Goal: Obtain resource: Download file/media

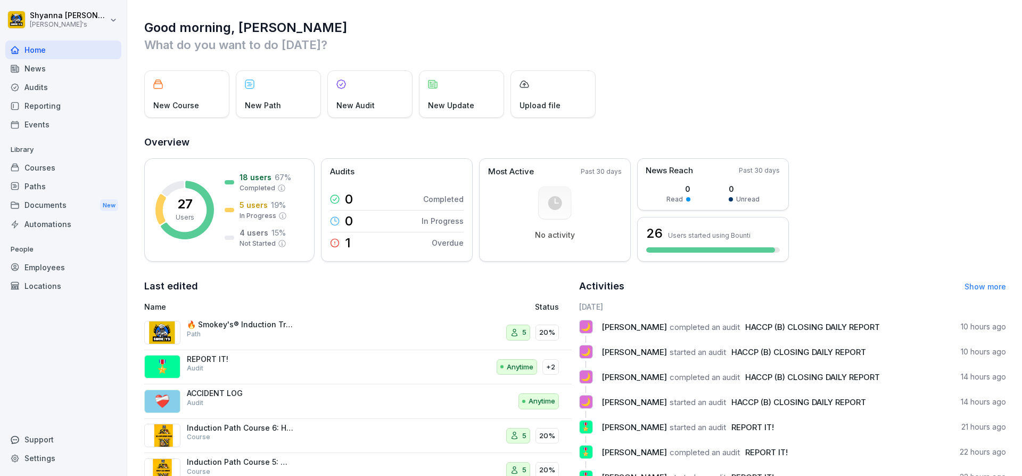
click at [34, 92] on div "Audits" at bounding box center [63, 87] width 116 height 19
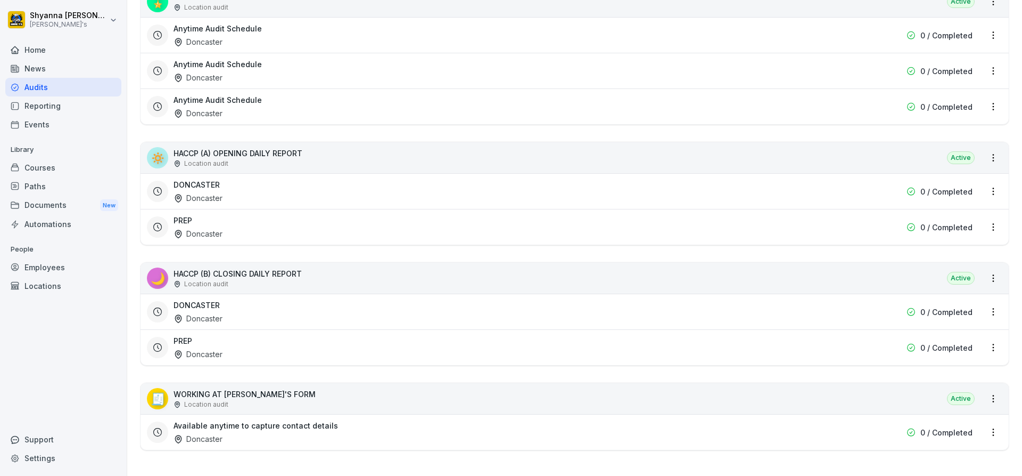
scroll to position [397, 0]
click at [200, 299] on h3 "DONCASTER" at bounding box center [197, 304] width 46 height 11
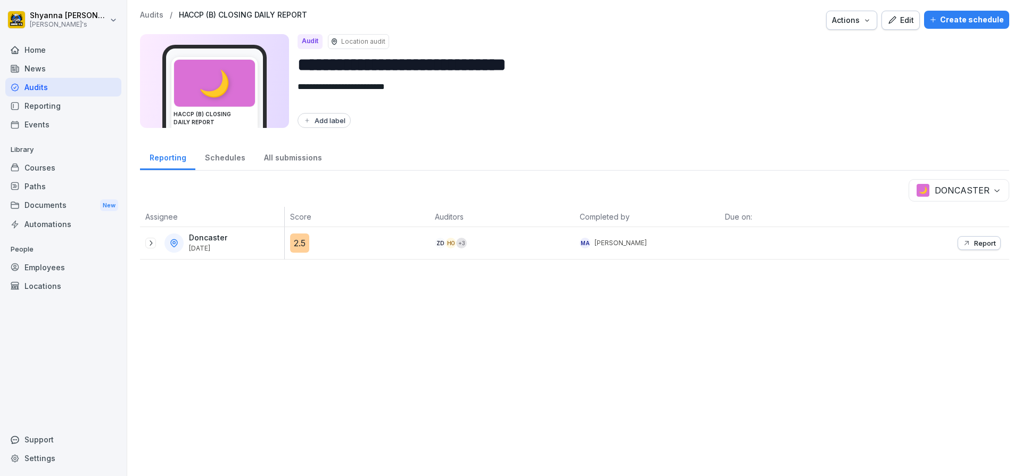
click at [148, 244] on icon at bounding box center [150, 243] width 9 height 9
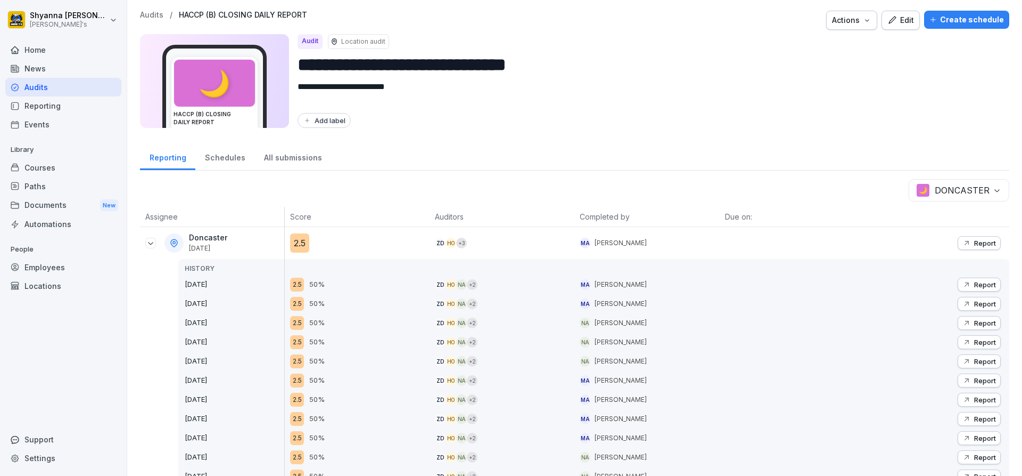
click at [958, 280] on button "Report" at bounding box center [979, 284] width 43 height 14
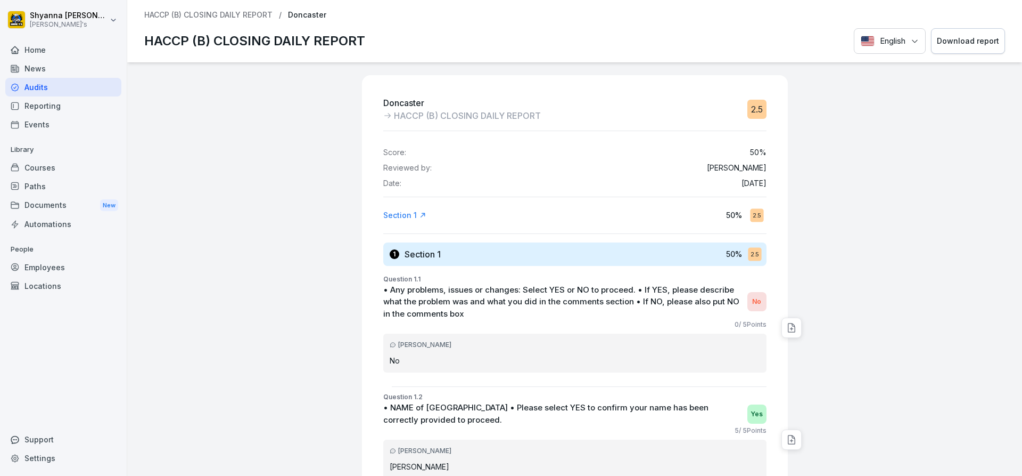
click at [937, 35] on div "Download report" at bounding box center [968, 41] width 62 height 12
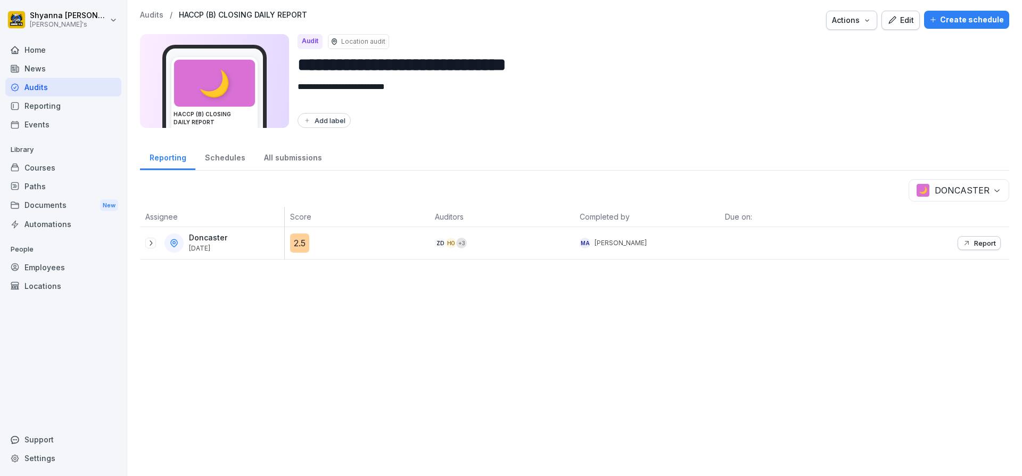
click at [959, 238] on button "Report" at bounding box center [979, 243] width 43 height 14
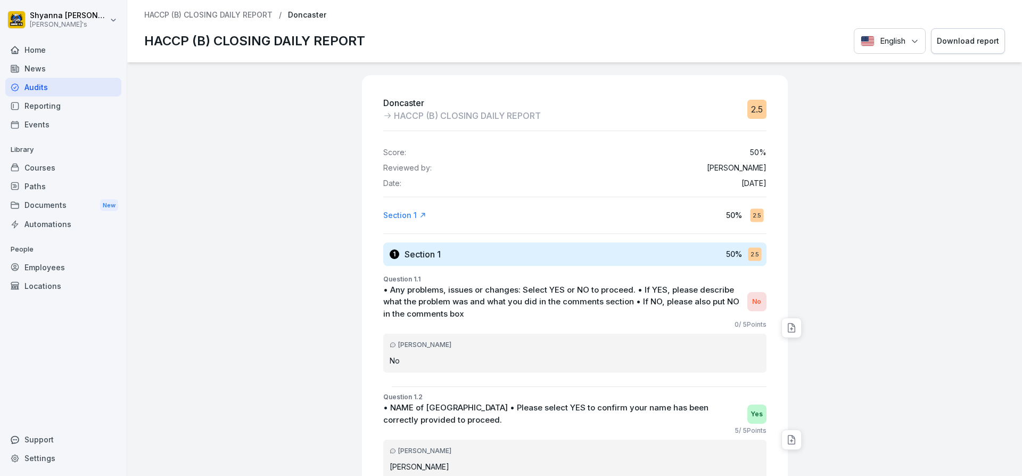
click at [943, 48] on button "Download report" at bounding box center [968, 41] width 74 height 26
click at [949, 40] on div "Download report" at bounding box center [968, 41] width 62 height 12
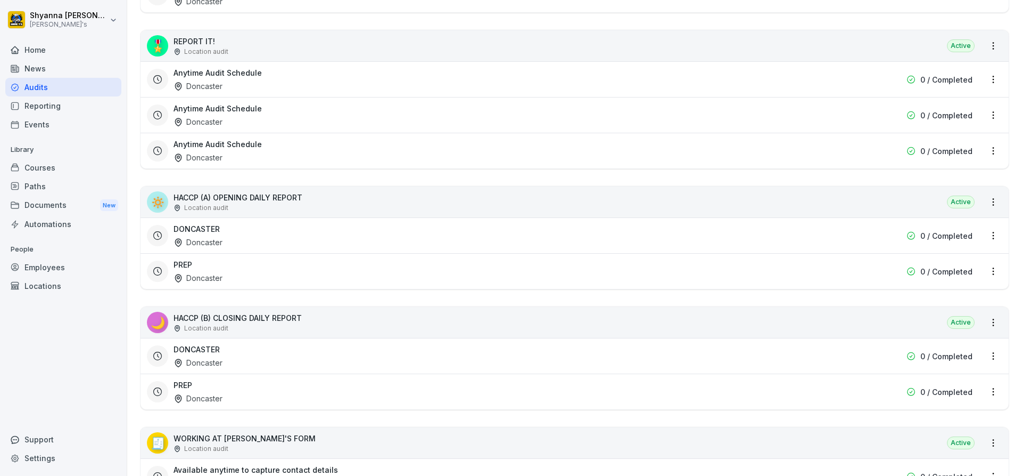
scroll to position [373, 0]
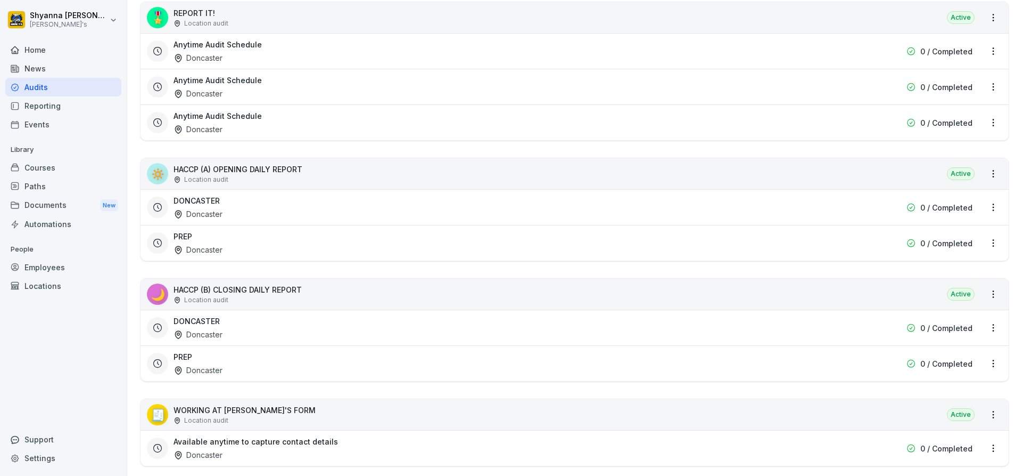
click at [227, 360] on div "PREP Doncaster" at bounding box center [507, 363] width 666 height 24
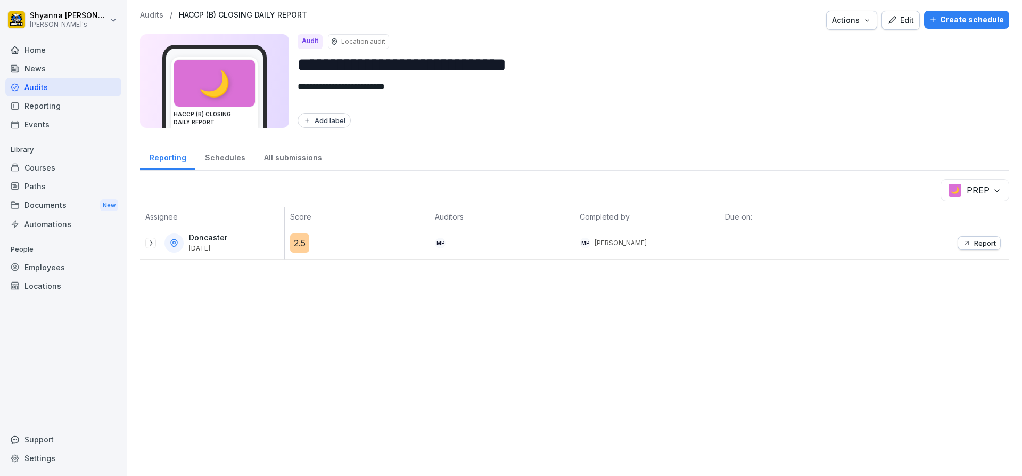
click at [151, 239] on icon at bounding box center [150, 243] width 9 height 9
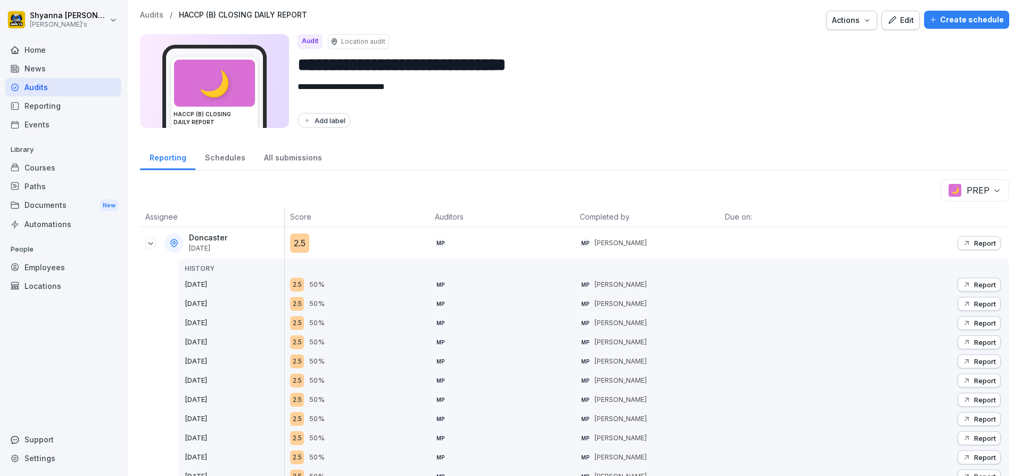
click at [975, 287] on p "Report" at bounding box center [986, 284] width 22 height 9
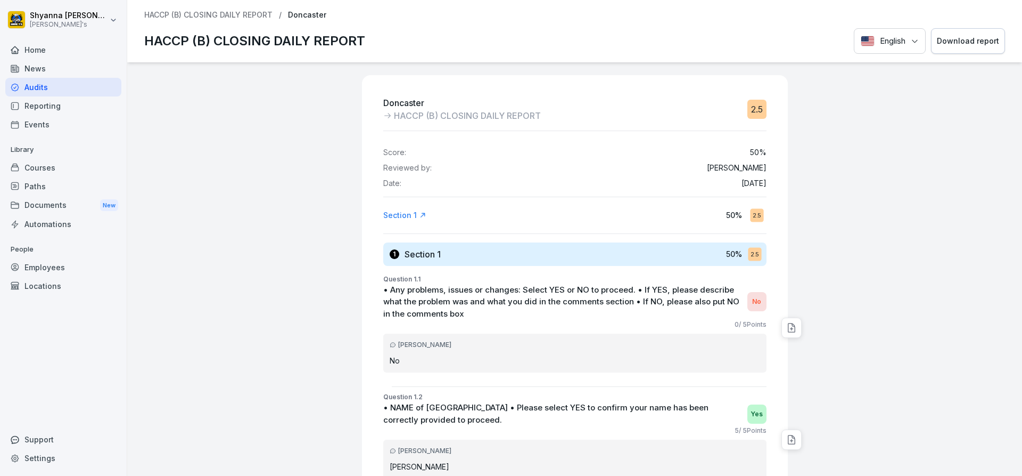
click at [964, 35] on div "Download report" at bounding box center [968, 41] width 62 height 12
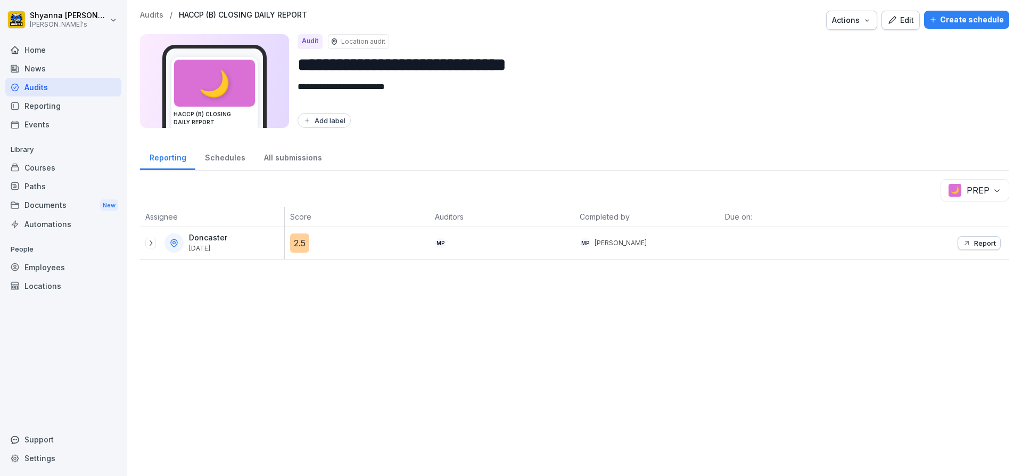
click at [986, 238] on button "Report" at bounding box center [979, 243] width 43 height 14
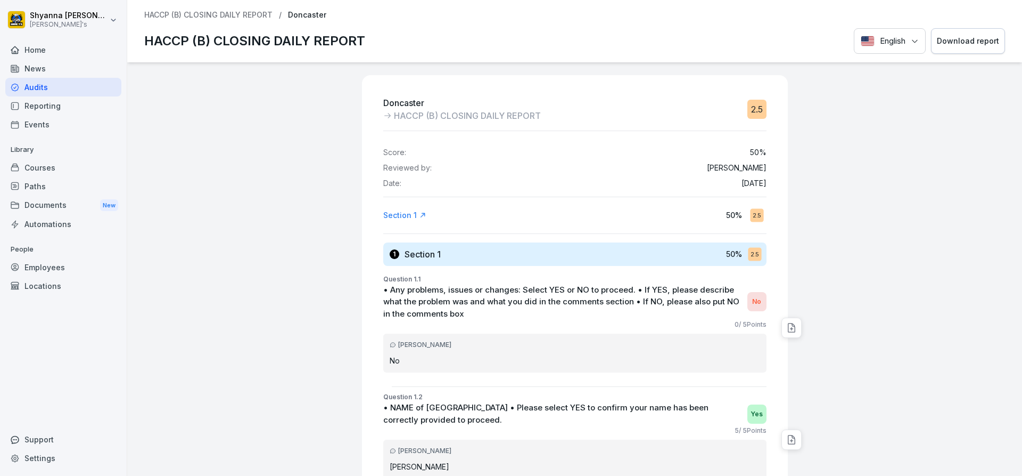
click at [940, 42] on div "Download report" at bounding box center [968, 41] width 62 height 12
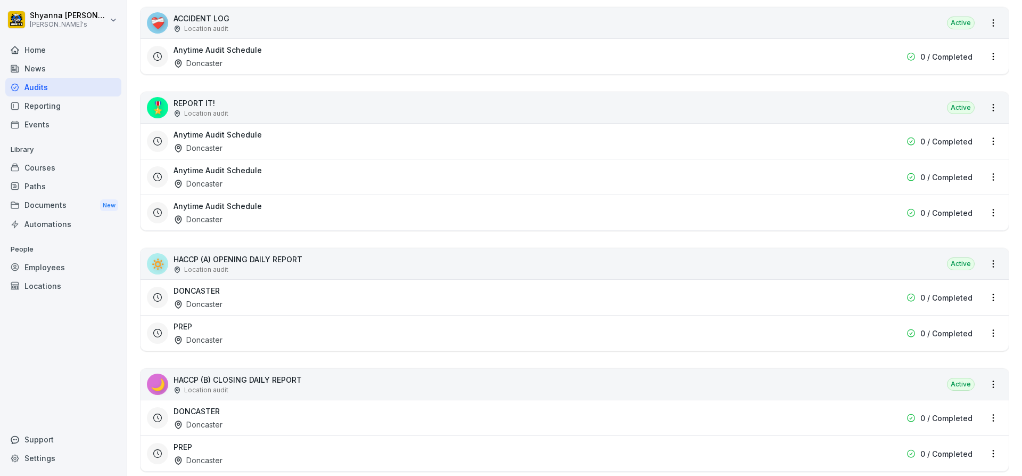
scroll to position [320, 0]
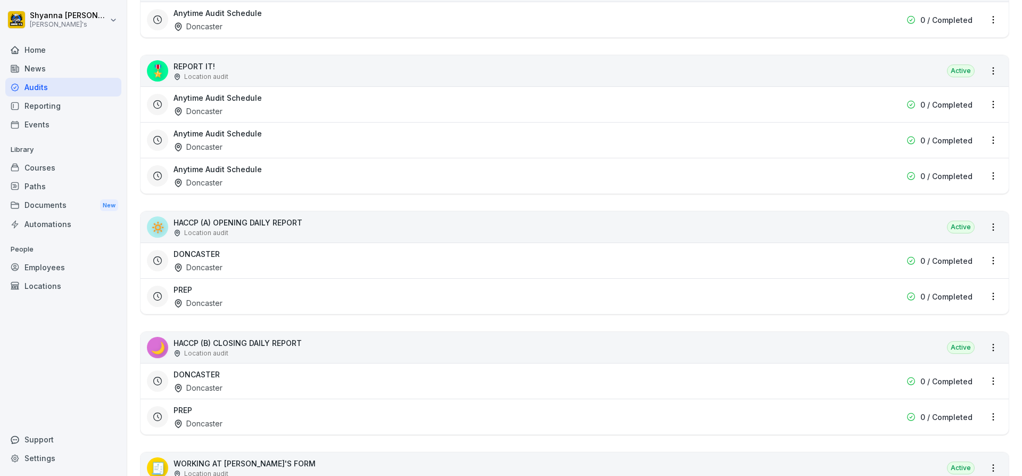
click at [253, 387] on div "DONCASTER Doncaster" at bounding box center [507, 381] width 666 height 24
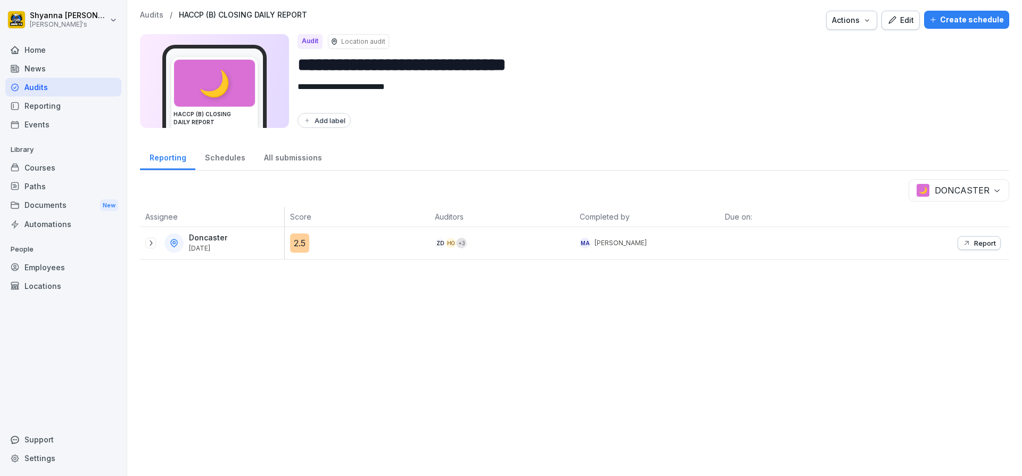
click at [149, 244] on icon at bounding box center [150, 243] width 9 height 9
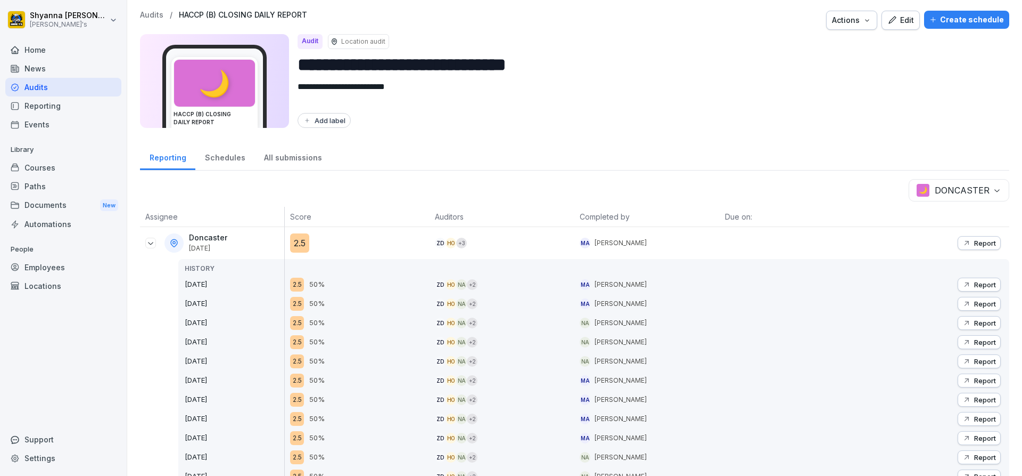
click at [981, 283] on p "Report" at bounding box center [986, 284] width 22 height 9
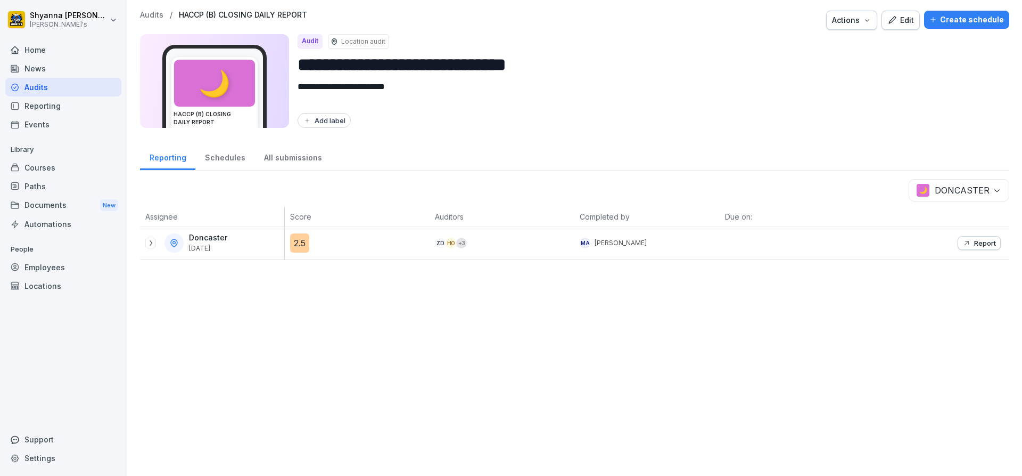
click at [139, 242] on div "**********" at bounding box center [574, 238] width 895 height 476
click at [157, 242] on div "Doncaster [DATE]" at bounding box center [214, 242] width 139 height 19
click at [147, 242] on icon at bounding box center [150, 243] width 9 height 9
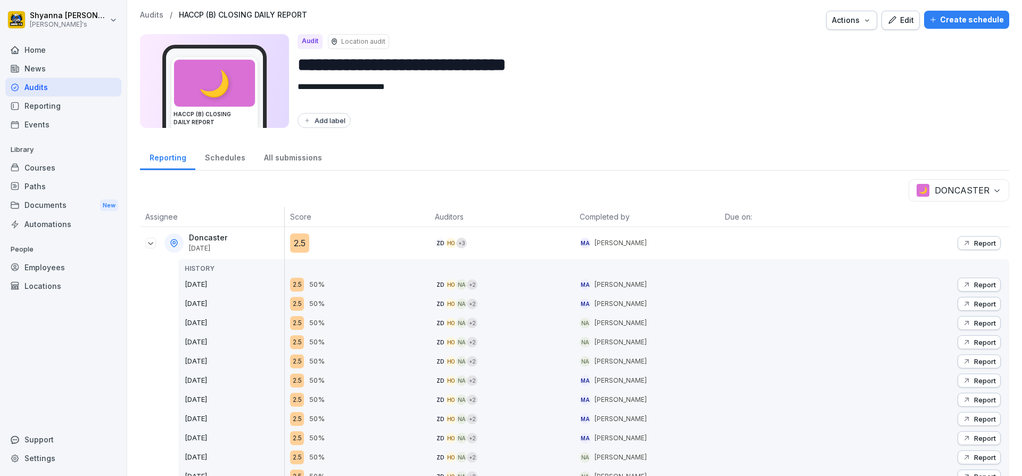
click at [975, 282] on p "Report" at bounding box center [986, 284] width 22 height 9
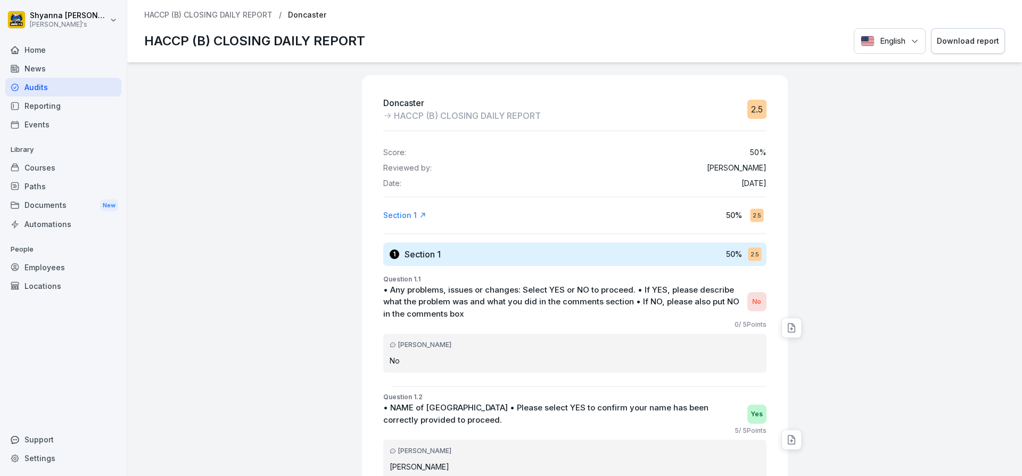
click at [985, 34] on button "Download report" at bounding box center [968, 41] width 74 height 26
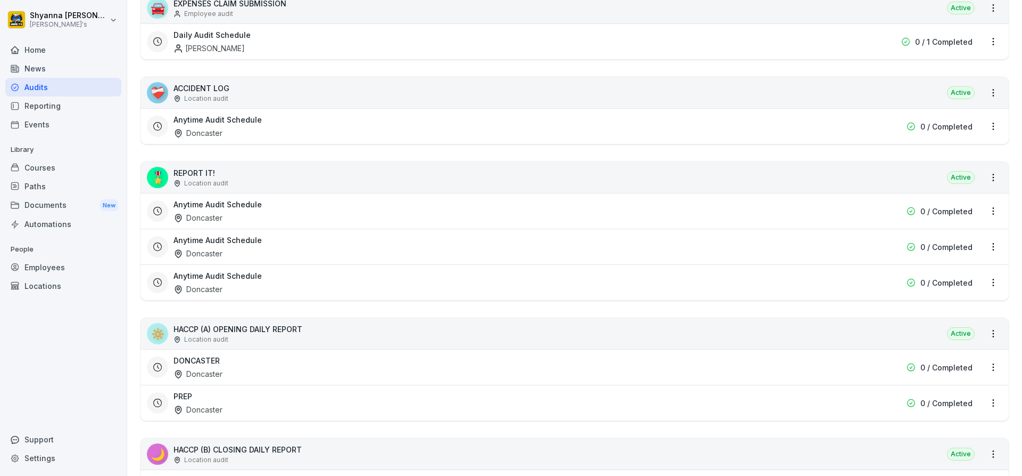
scroll to position [320, 0]
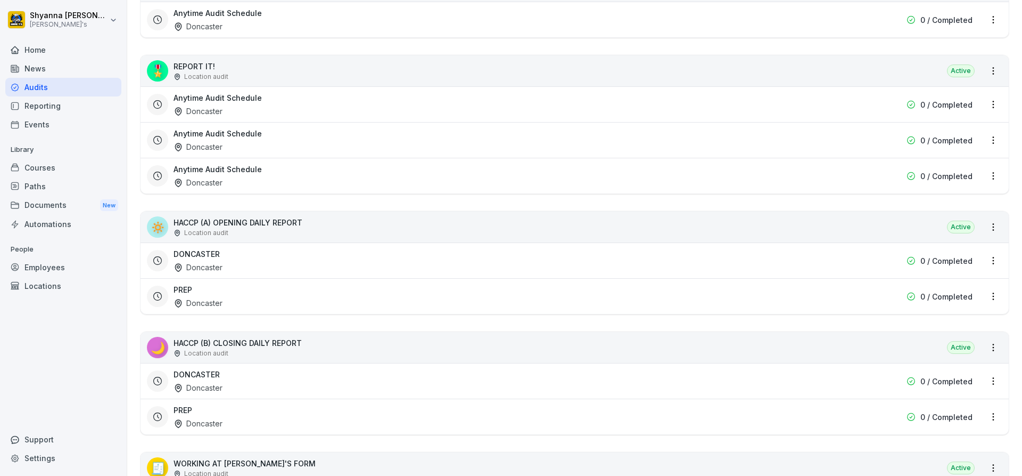
click at [214, 249] on h3 "DONCASTER" at bounding box center [197, 253] width 46 height 11
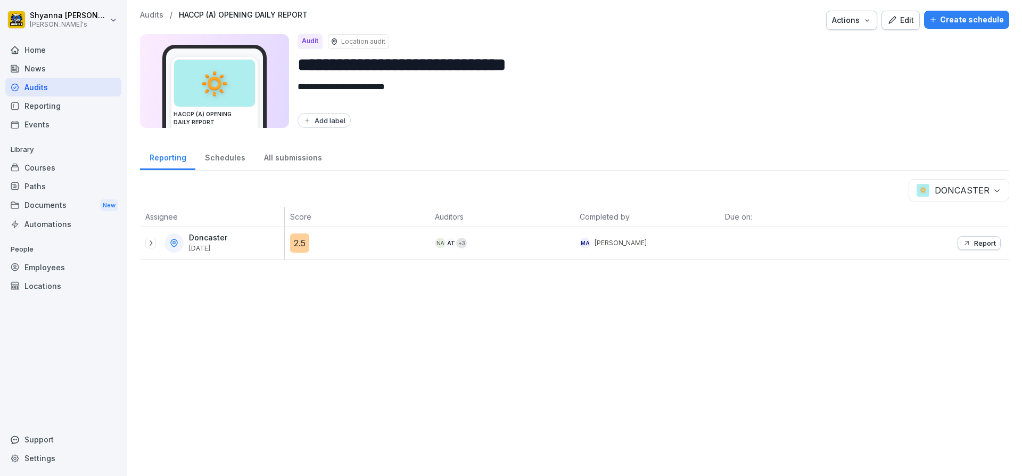
click at [148, 240] on icon at bounding box center [150, 243] width 9 height 9
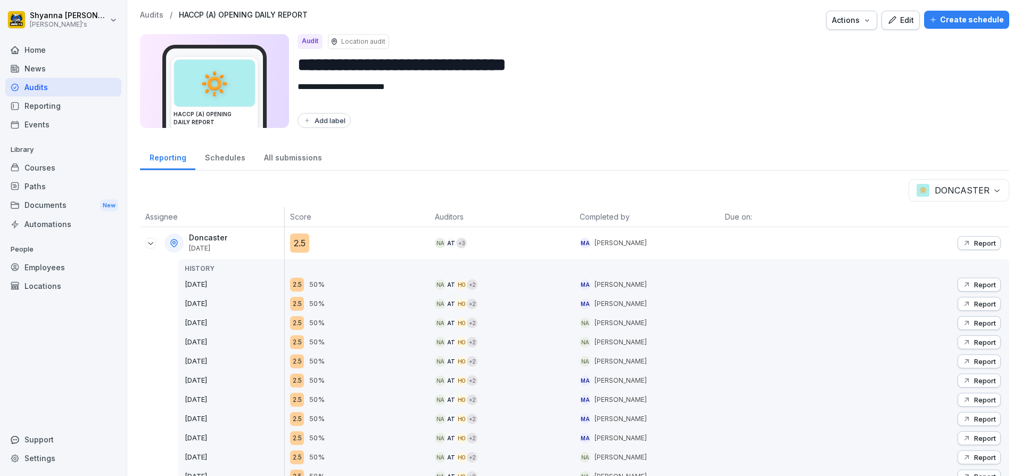
click at [988, 281] on p "Report" at bounding box center [986, 284] width 22 height 9
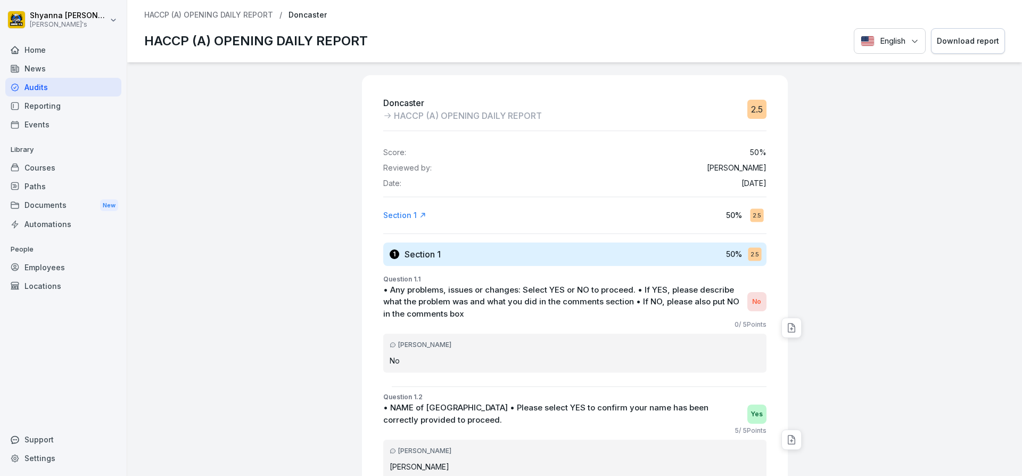
click at [965, 32] on button "Download report" at bounding box center [968, 41] width 74 height 26
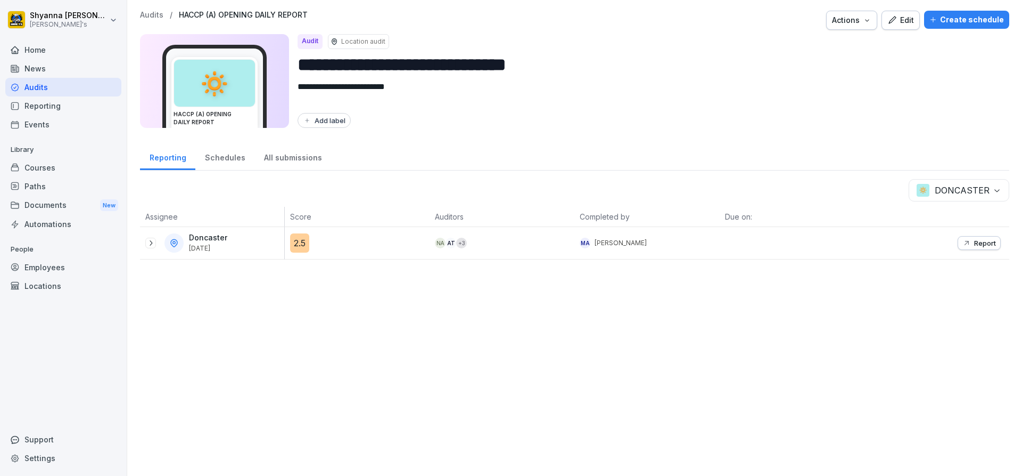
click at [984, 238] on button "Report" at bounding box center [979, 243] width 43 height 14
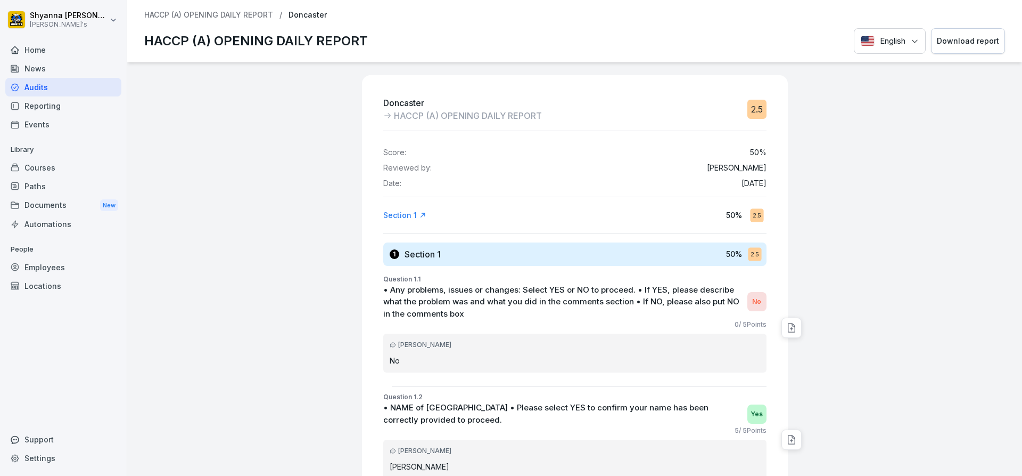
click at [931, 43] on button "Download report" at bounding box center [968, 41] width 74 height 26
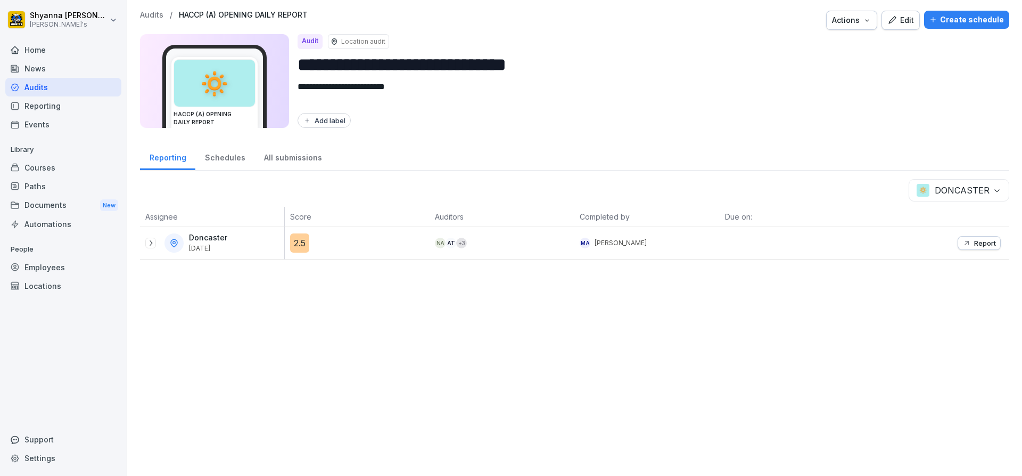
click at [148, 239] on icon at bounding box center [150, 243] width 9 height 9
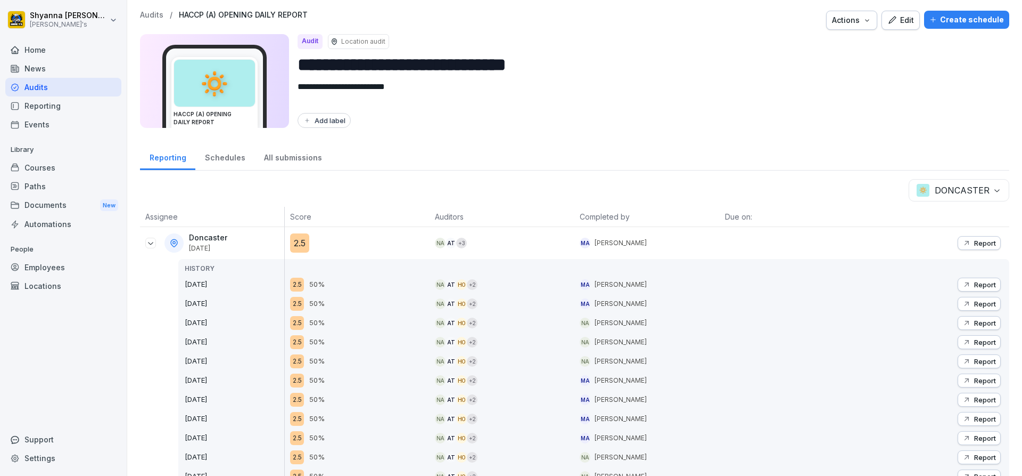
click at [982, 191] on body "**********" at bounding box center [511, 238] width 1022 height 476
click at [975, 304] on p "Report" at bounding box center [986, 303] width 22 height 9
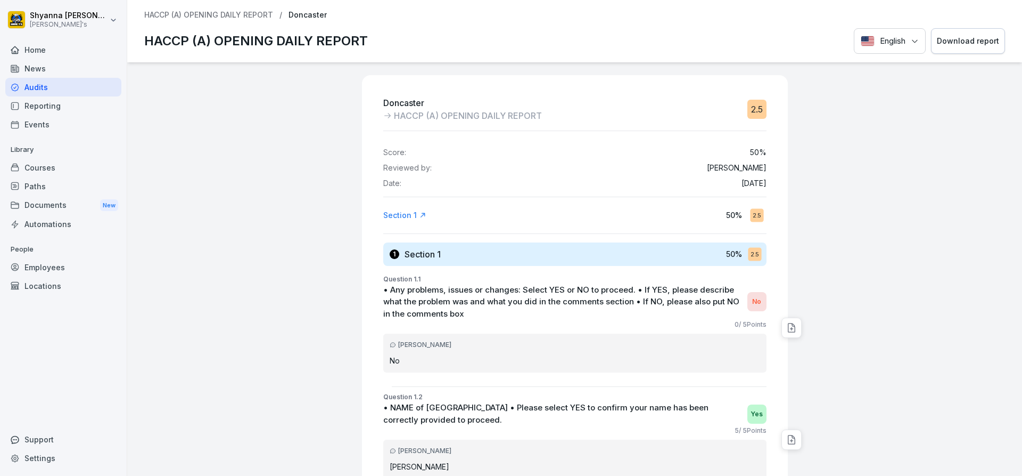
click at [969, 38] on div "Download report" at bounding box center [968, 41] width 62 height 12
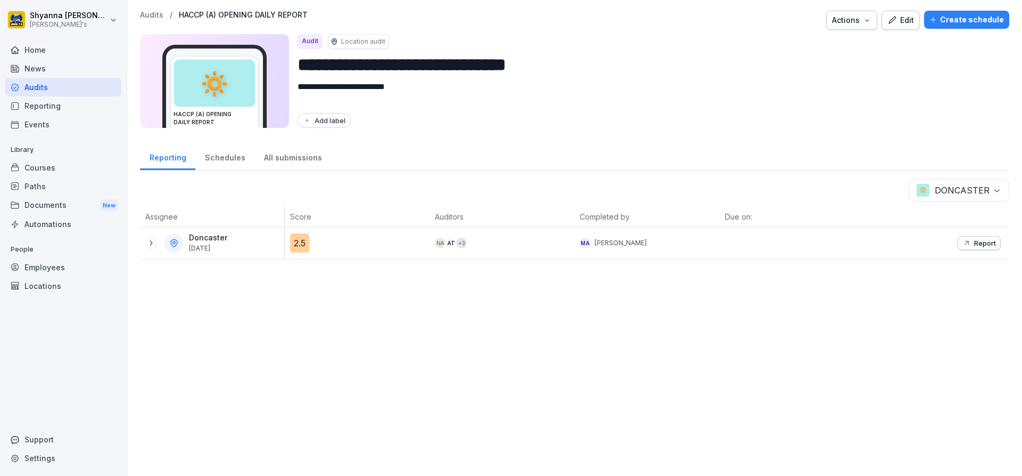
click at [945, 195] on body "**********" at bounding box center [511, 238] width 1022 height 476
click at [145, 240] on div at bounding box center [150, 243] width 11 height 11
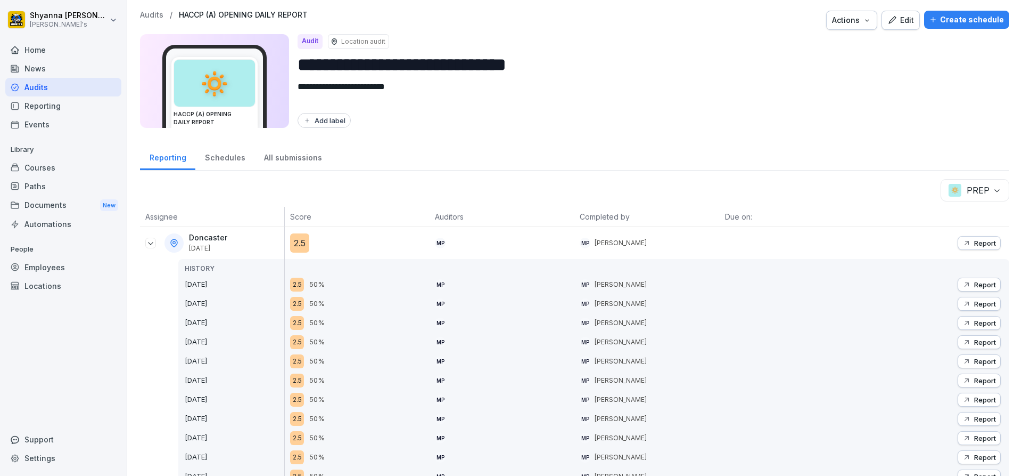
click at [959, 278] on button "Report" at bounding box center [979, 284] width 43 height 14
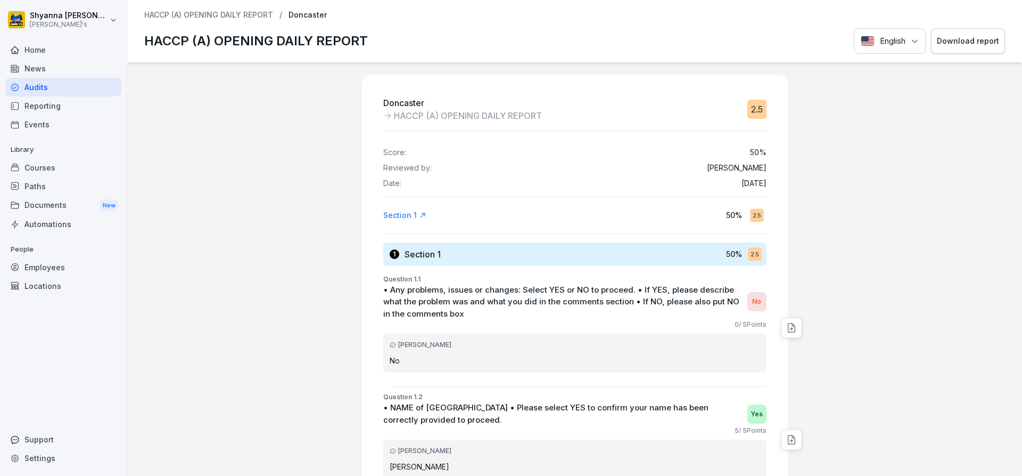
click at [964, 41] on div "Download report" at bounding box center [968, 41] width 62 height 12
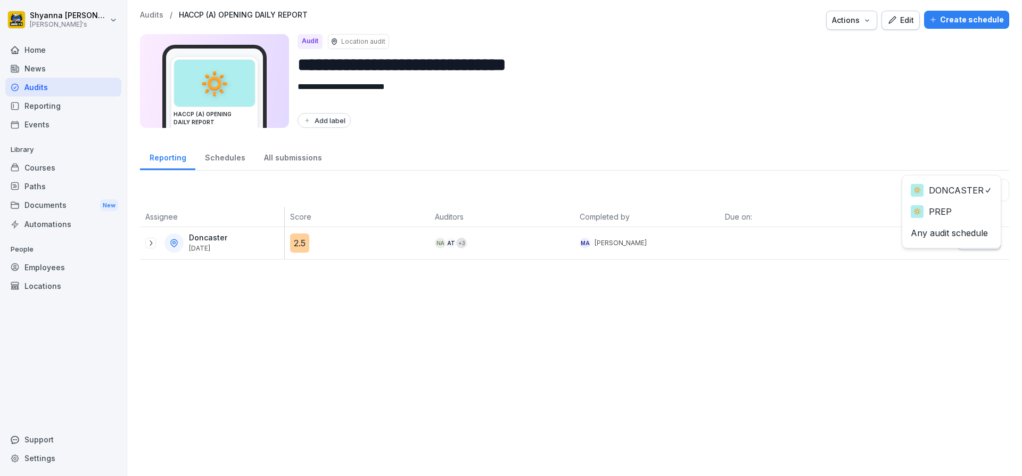
click at [952, 186] on body "**********" at bounding box center [511, 238] width 1022 height 476
click at [963, 240] on icon "button" at bounding box center [967, 243] width 9 height 9
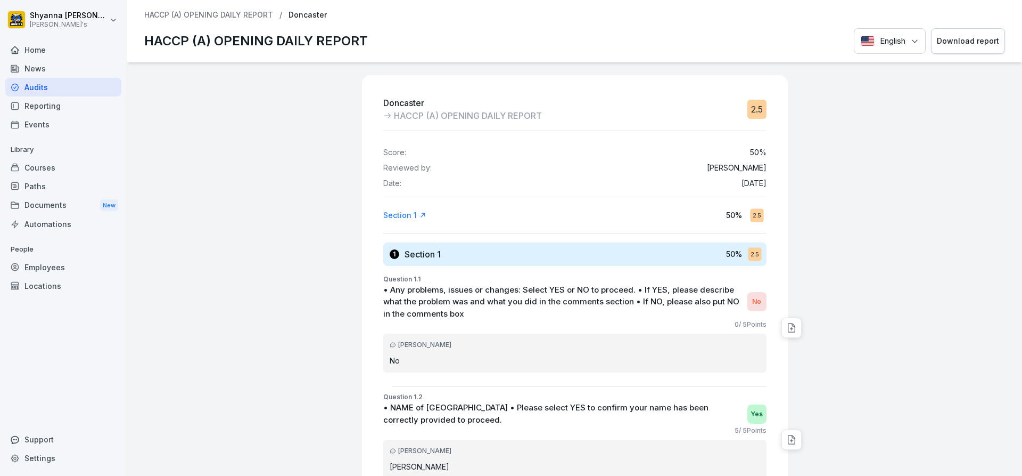
click at [965, 43] on div "Download report" at bounding box center [968, 41] width 62 height 12
